Goal: Information Seeking & Learning: Learn about a topic

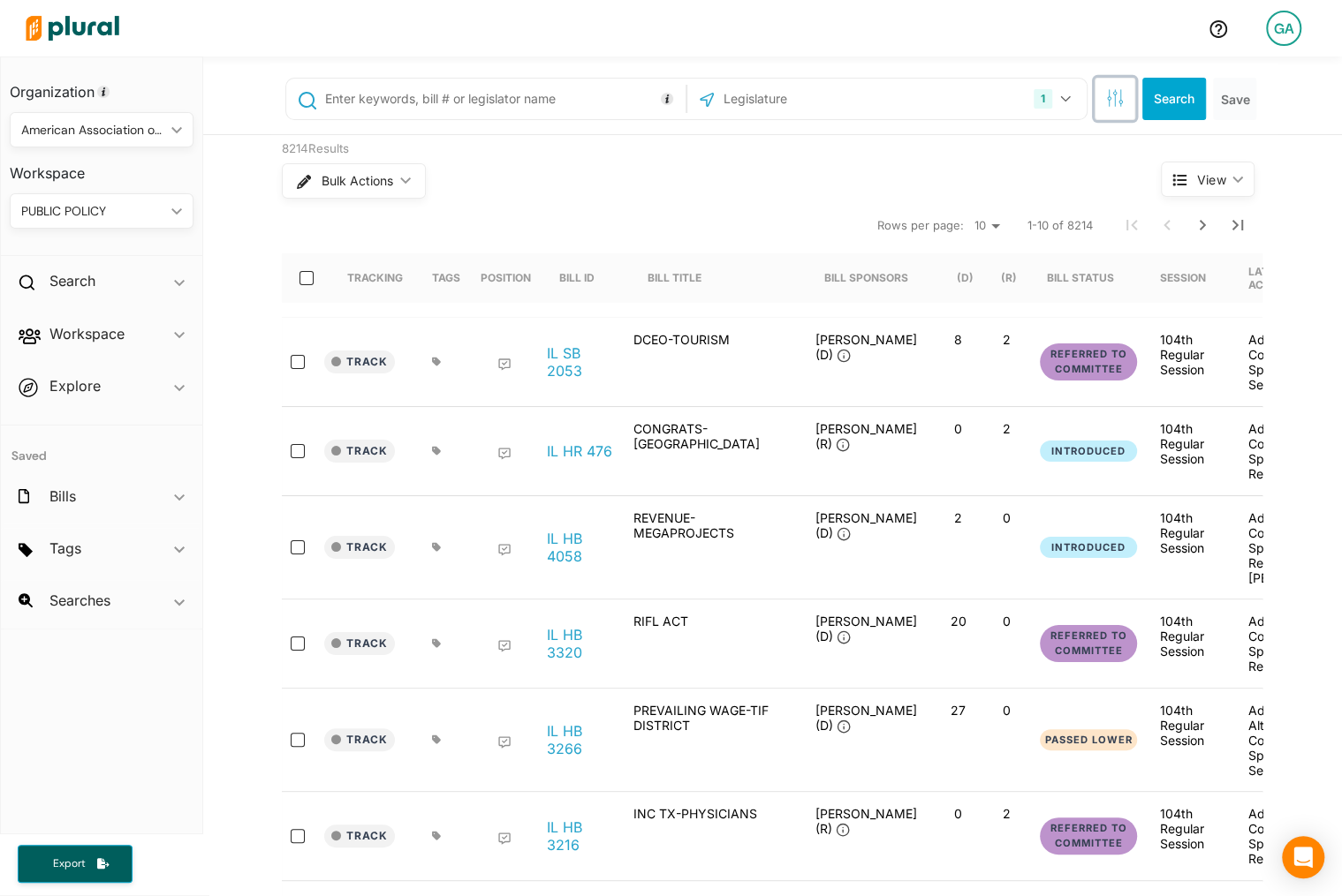
click at [886, 87] on button "button" at bounding box center [1115, 99] width 41 height 43
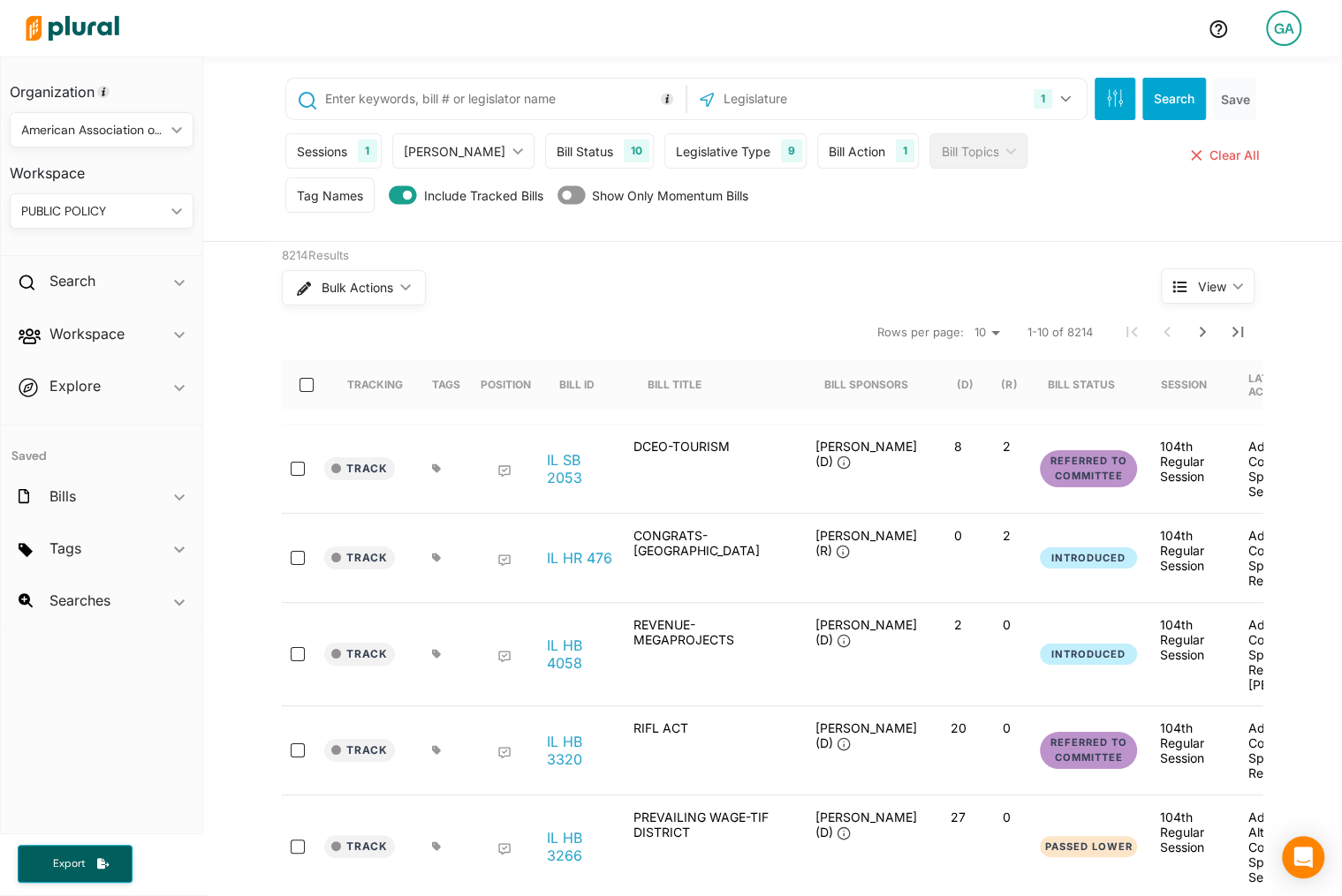
click at [331, 184] on div "Tag Names" at bounding box center [329, 196] width 89 height 36
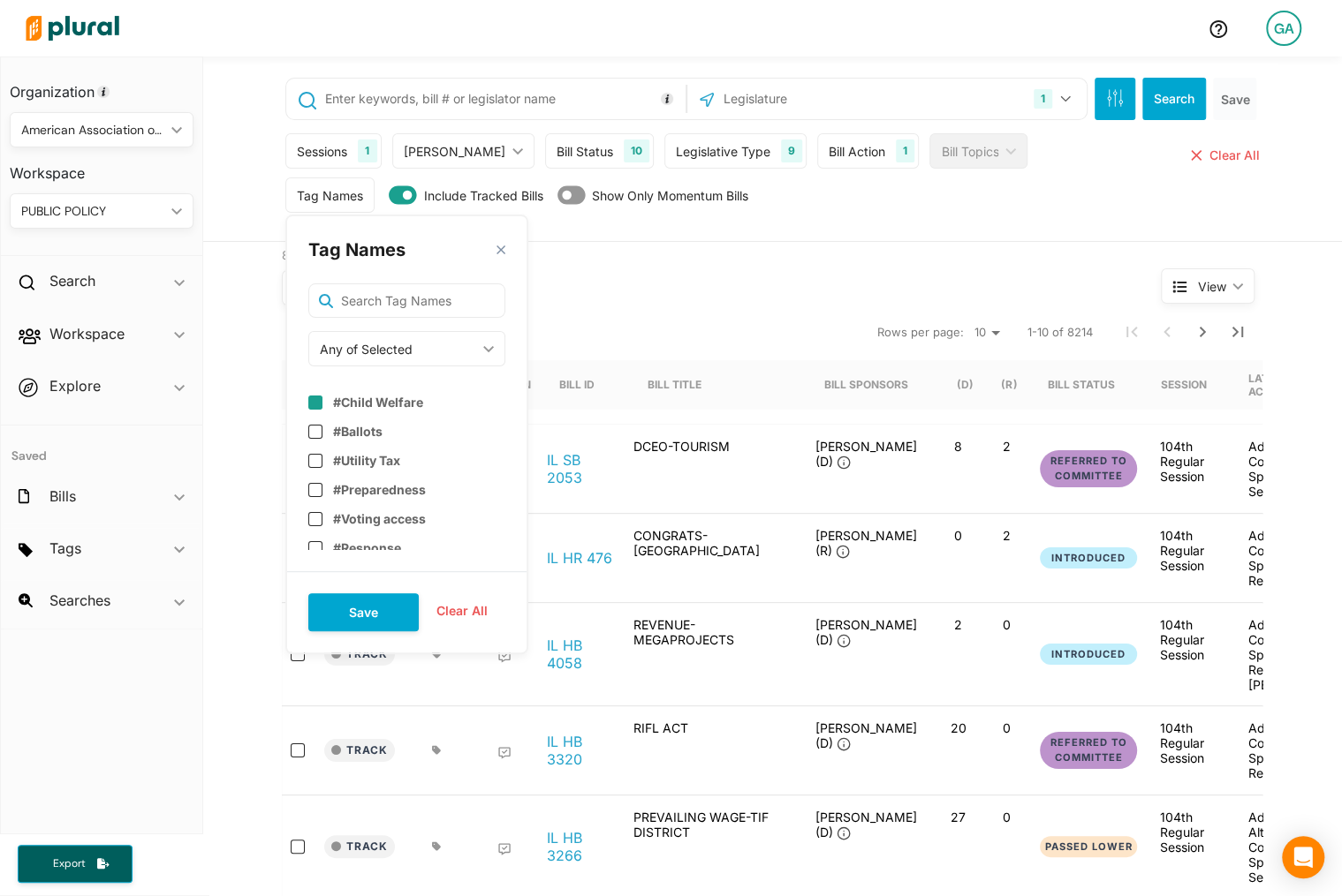
click at [364, 393] on div "#Child Welfare" at bounding box center [406, 396] width 197 height 44
checkbox input "true"
click at [381, 604] on button "Save" at bounding box center [364, 612] width 111 height 38
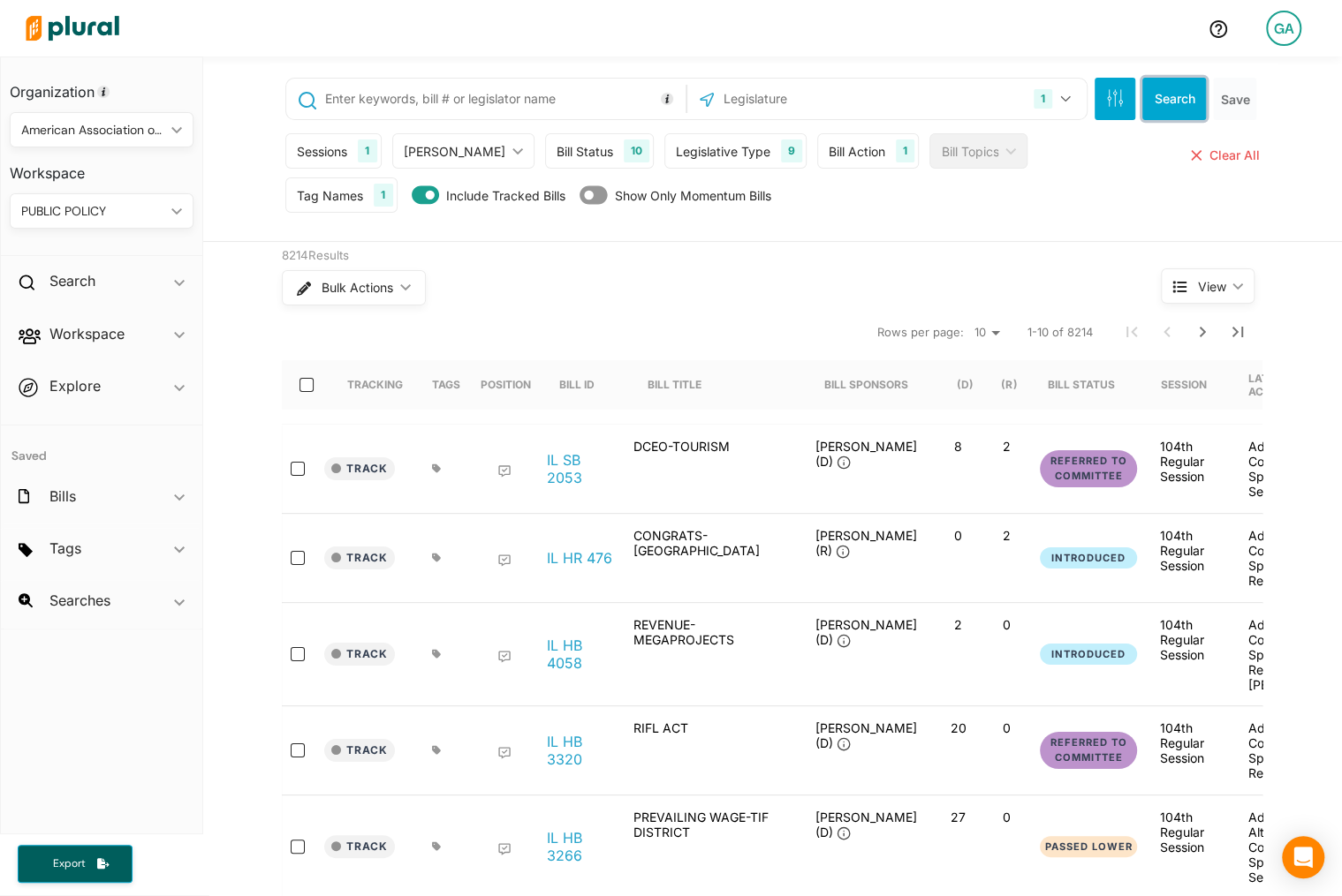
click at [886, 88] on button "Search" at bounding box center [1174, 99] width 63 height 43
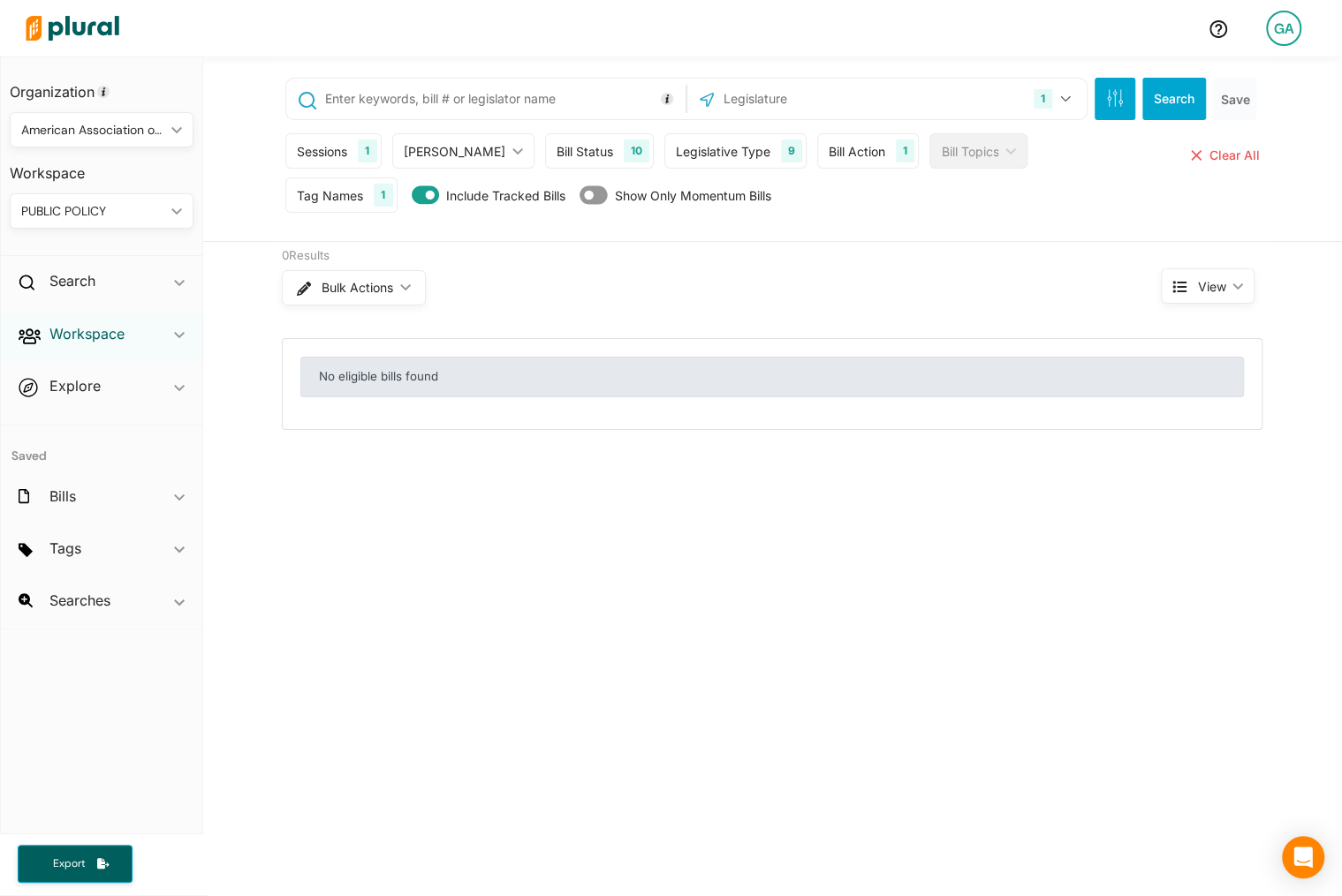
click at [116, 337] on h2 "Workspace" at bounding box center [87, 334] width 75 height 20
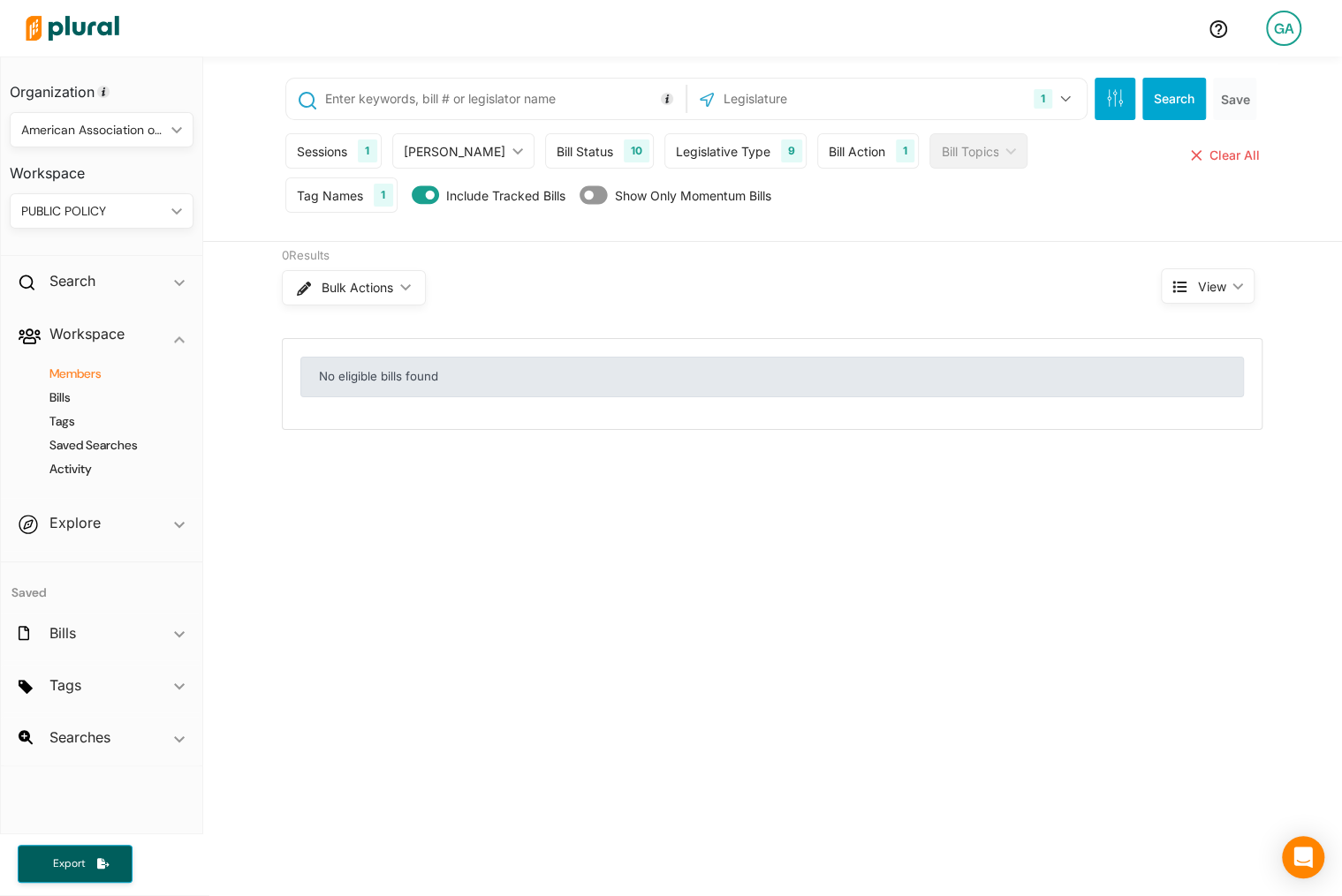
click at [90, 373] on h4 "Members" at bounding box center [106, 374] width 157 height 17
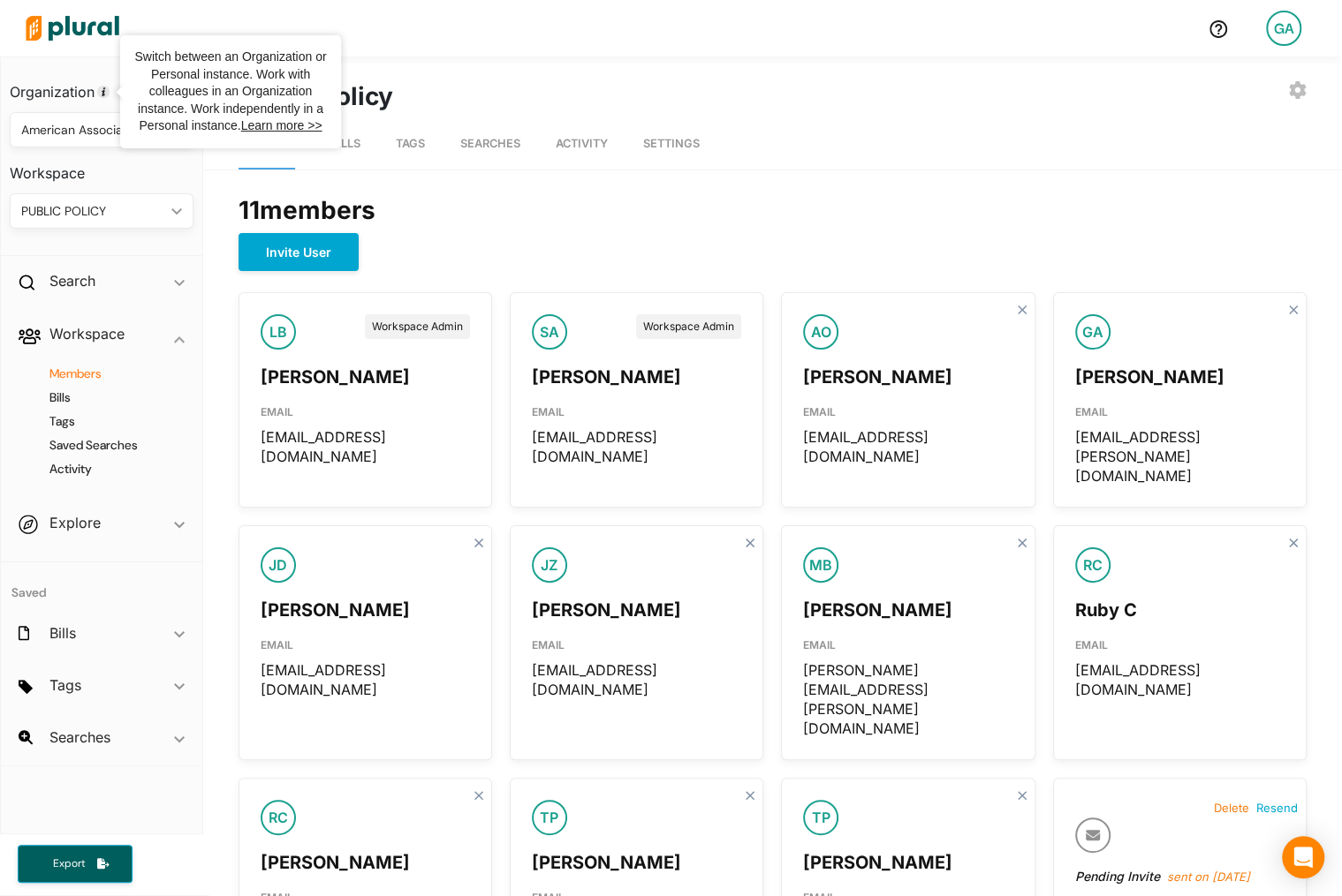
click at [103, 21] on img at bounding box center [72, 28] width 124 height 62
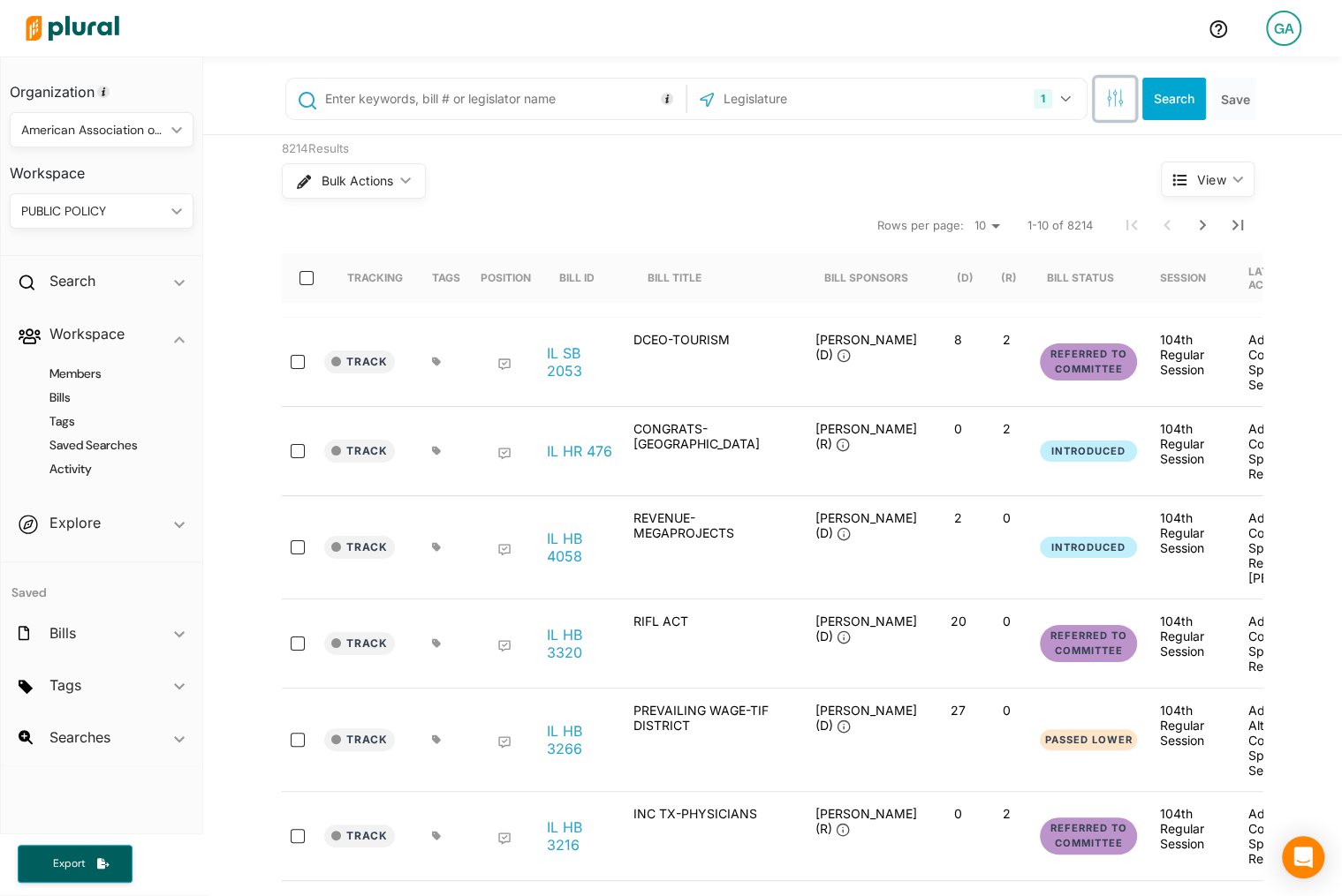
click at [886, 112] on button "button" at bounding box center [1115, 99] width 41 height 43
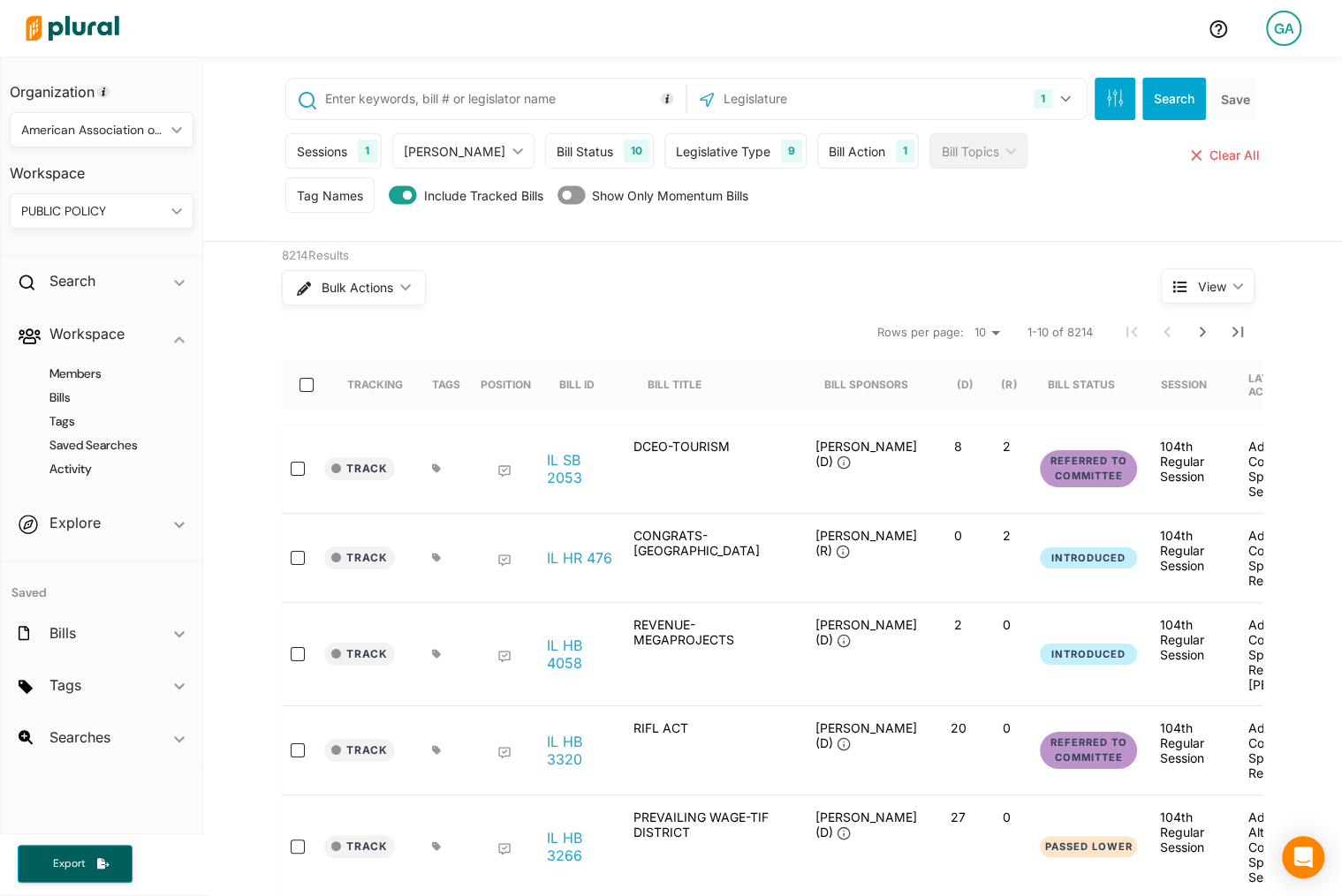
click at [347, 147] on div "Sessions" at bounding box center [321, 151] width 50 height 19
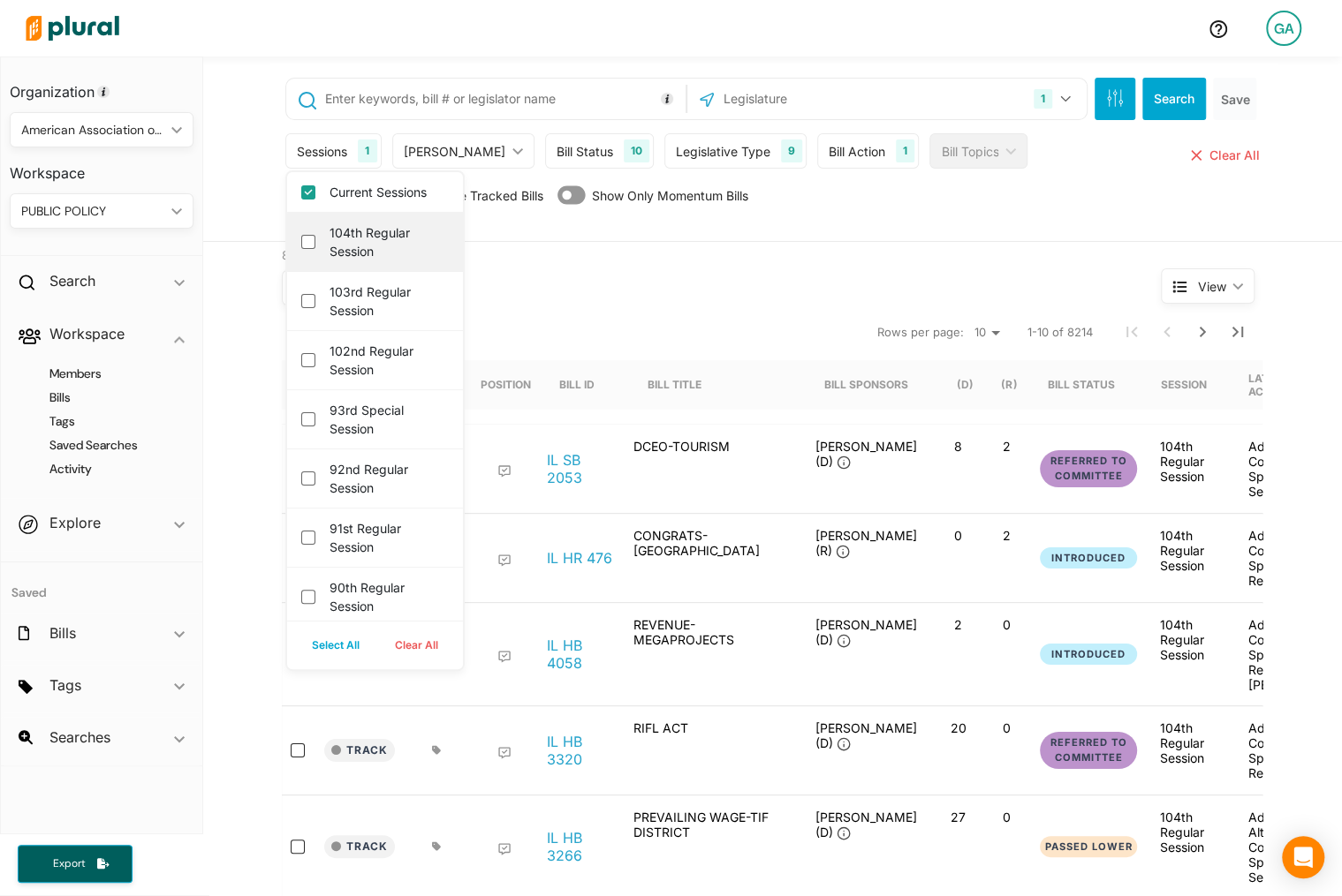
click at [373, 247] on label "104th Regular Session" at bounding box center [387, 242] width 116 height 38
click at [315, 247] on session "104th Regular Session" at bounding box center [309, 242] width 14 height 14
checkbox session "true"
click at [367, 307] on label "103rd Regular Session" at bounding box center [387, 302] width 116 height 38
click at [315, 307] on session "103rd Regular Session" at bounding box center [309, 301] width 14 height 14
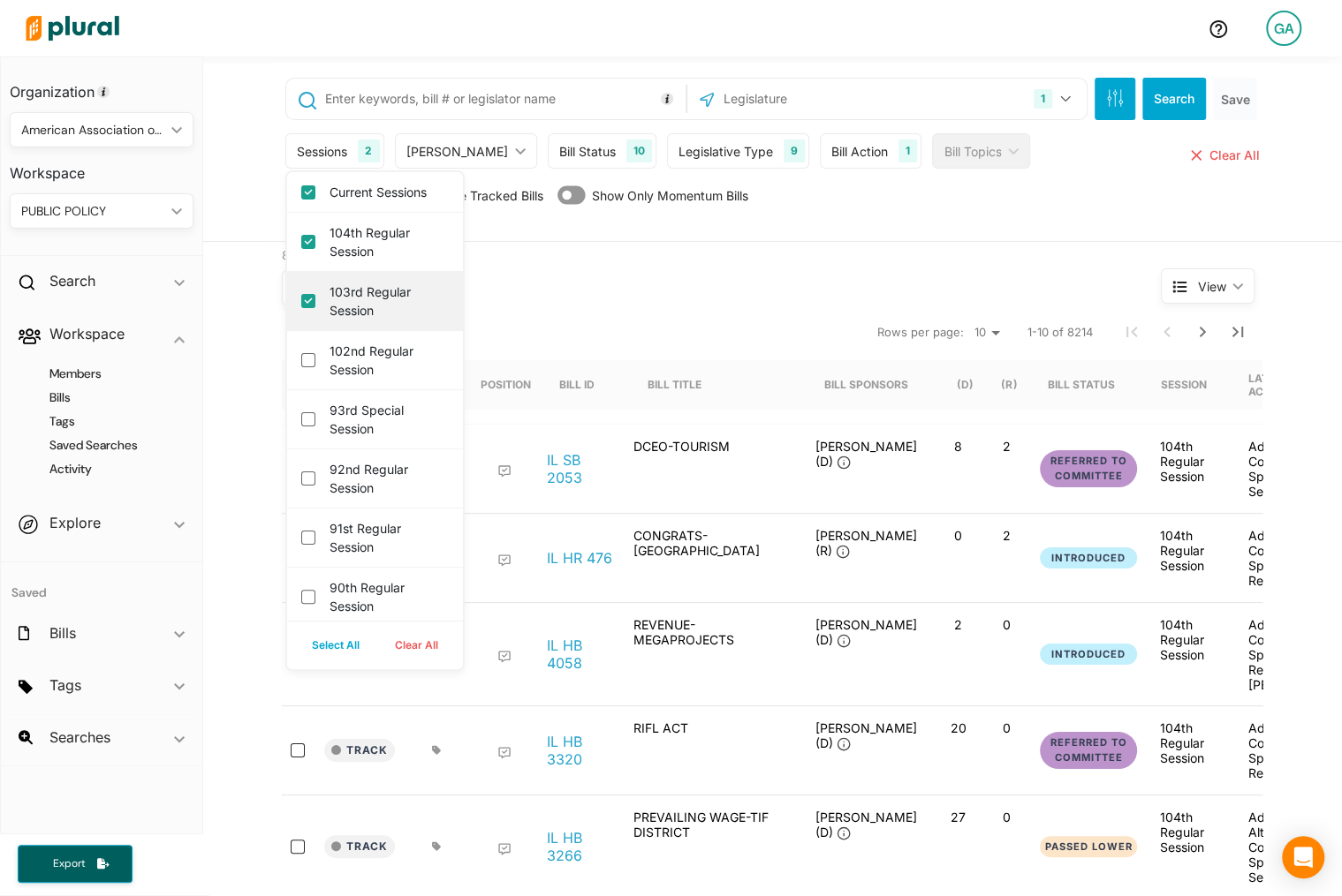
checkbox session "true"
click at [886, 103] on button "Search" at bounding box center [1174, 99] width 63 height 43
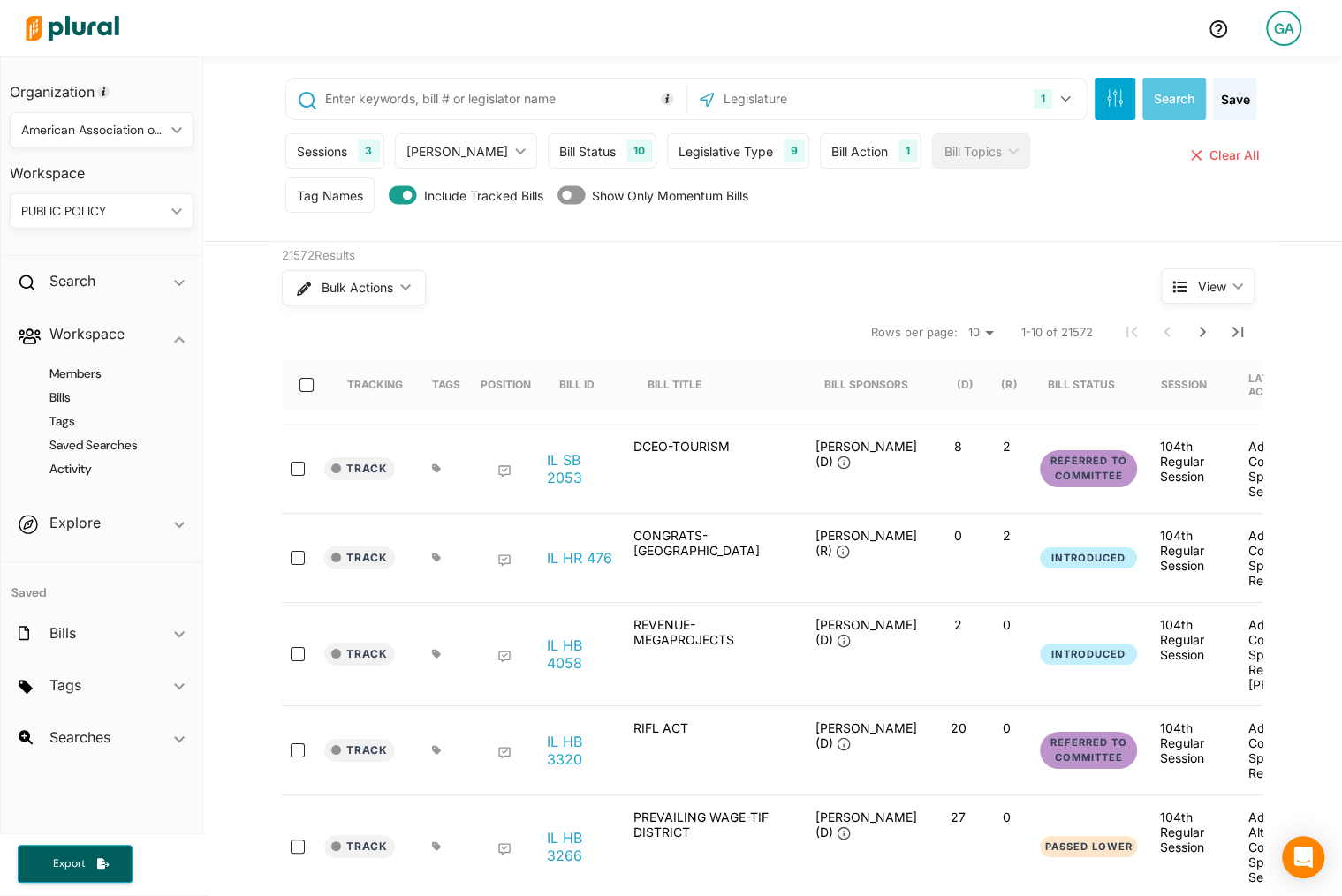
click at [83, 44] on img at bounding box center [72, 28] width 124 height 62
click at [794, 104] on input "text" at bounding box center [816, 99] width 189 height 34
click at [886, 113] on button "1" at bounding box center [1054, 99] width 55 height 34
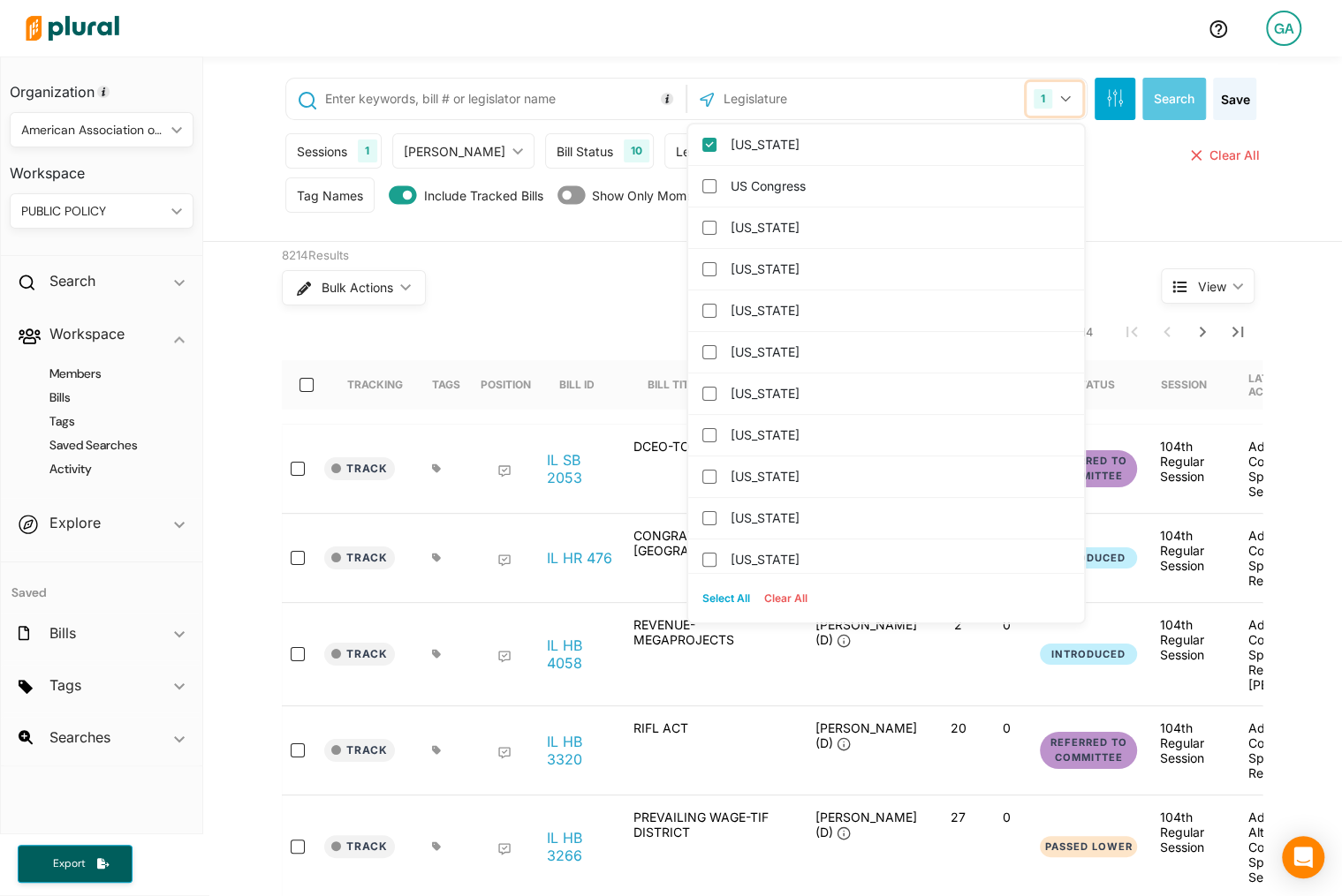
click at [886, 113] on button "1" at bounding box center [1054, 99] width 55 height 34
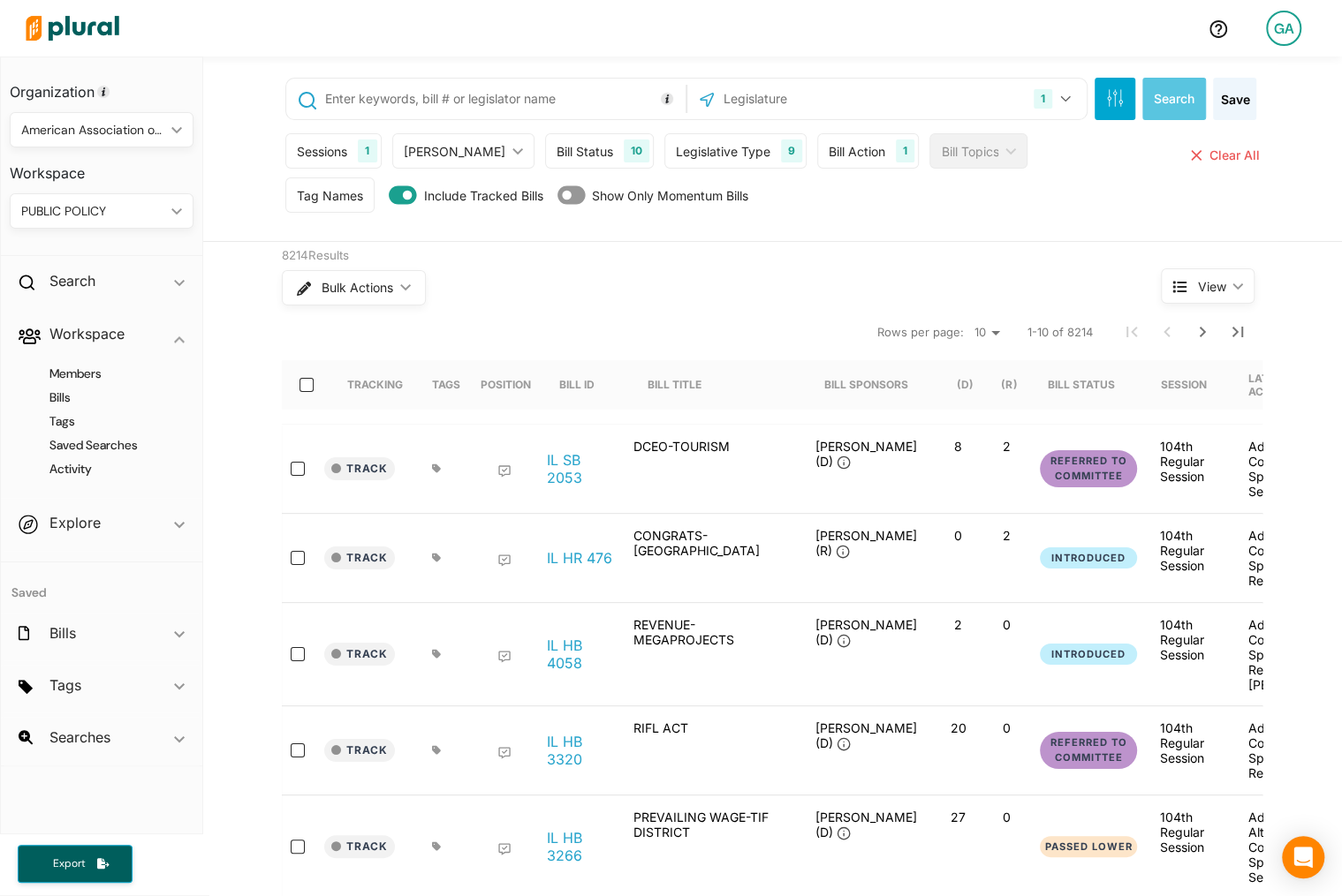
click at [346, 198] on div "Tag Names" at bounding box center [329, 195] width 66 height 19
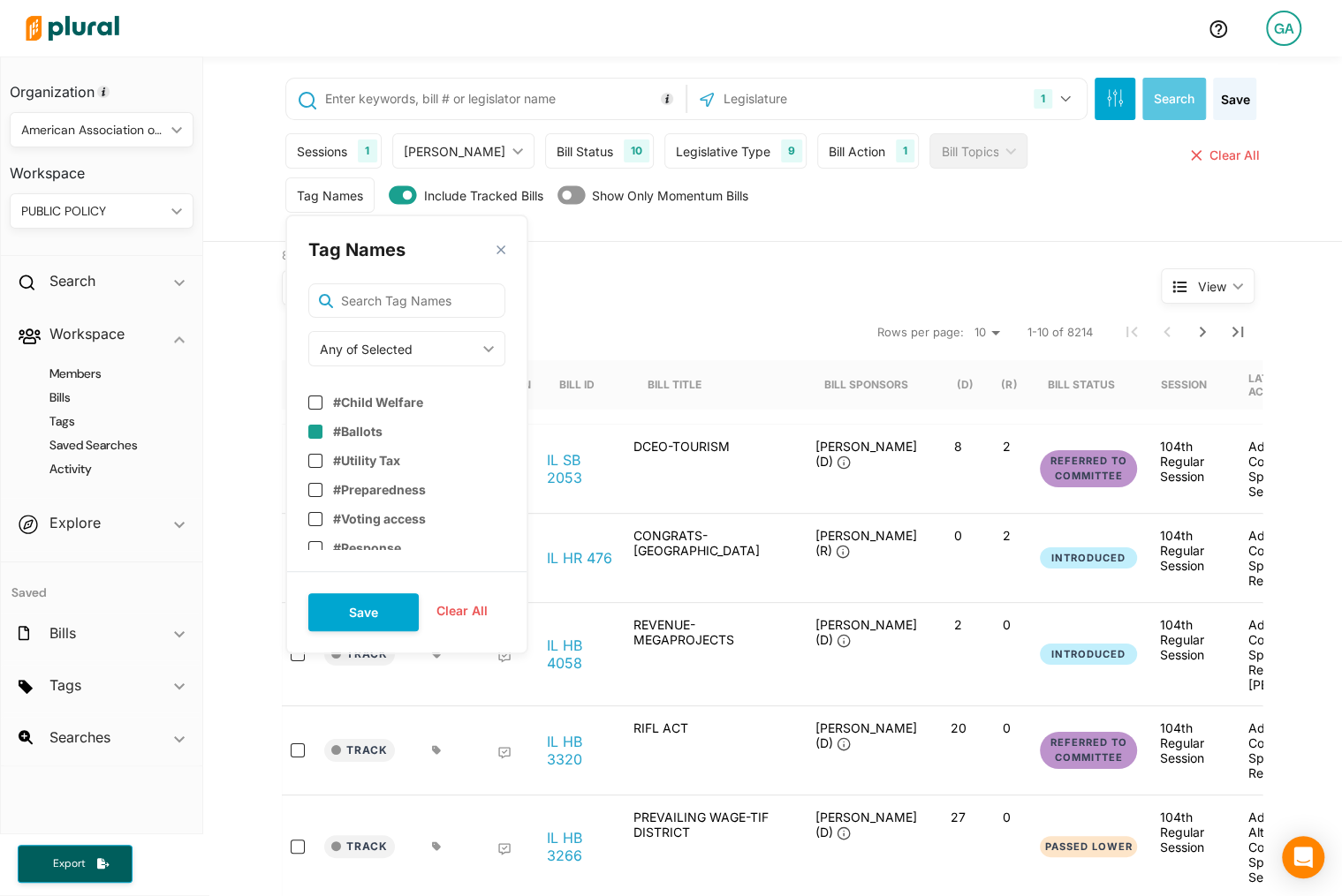
click at [321, 425] on input "checkbox" at bounding box center [315, 432] width 14 height 14
click at [374, 596] on button "Save" at bounding box center [364, 612] width 111 height 38
